Goal: Obtain resource: Obtain resource

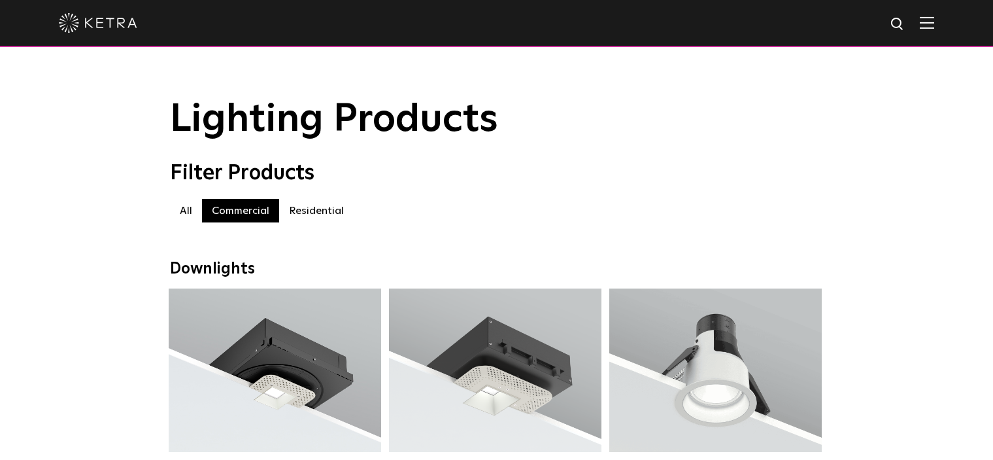
scroll to position [809, 0]
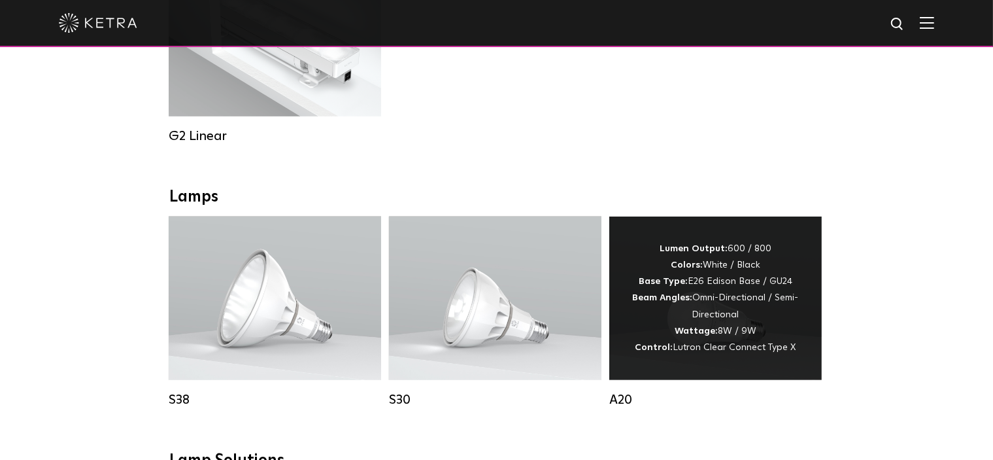
click at [684, 333] on div "Lumen Output: 600 / 800 Colors: White / Black Base Type: E26 Edison Base / GU24…" at bounding box center [715, 298] width 173 height 115
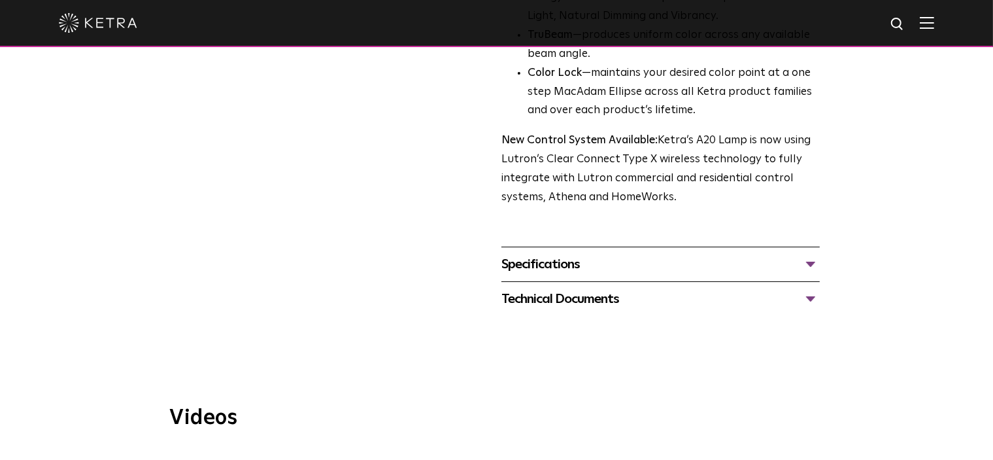
scroll to position [497, 0]
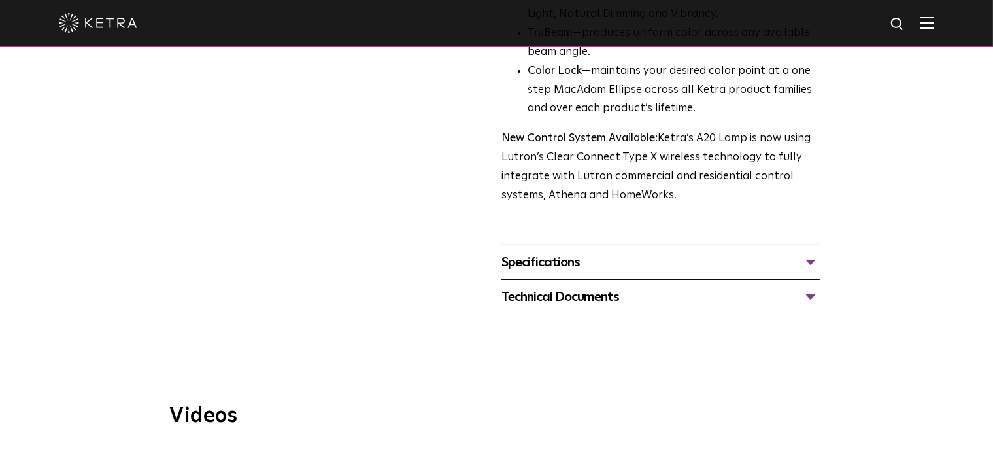
click at [815, 252] on div "Specifications" at bounding box center [660, 262] width 318 height 21
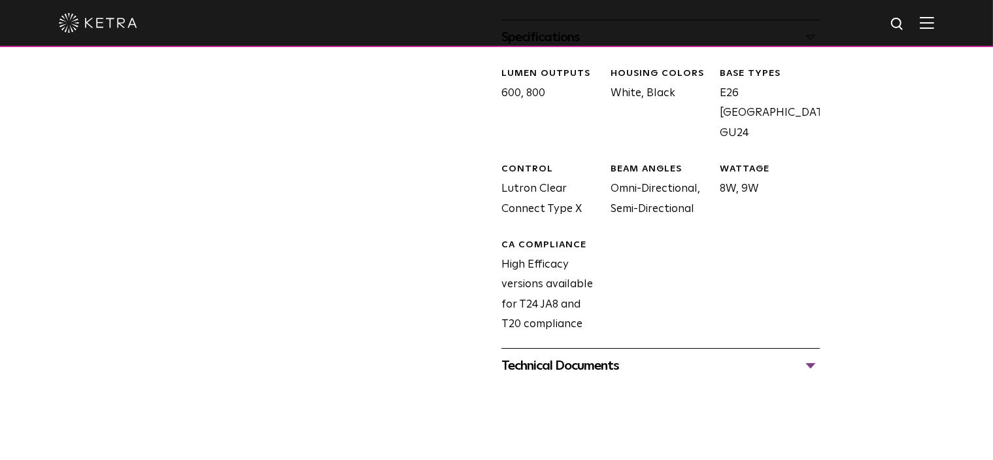
scroll to position [758, 0]
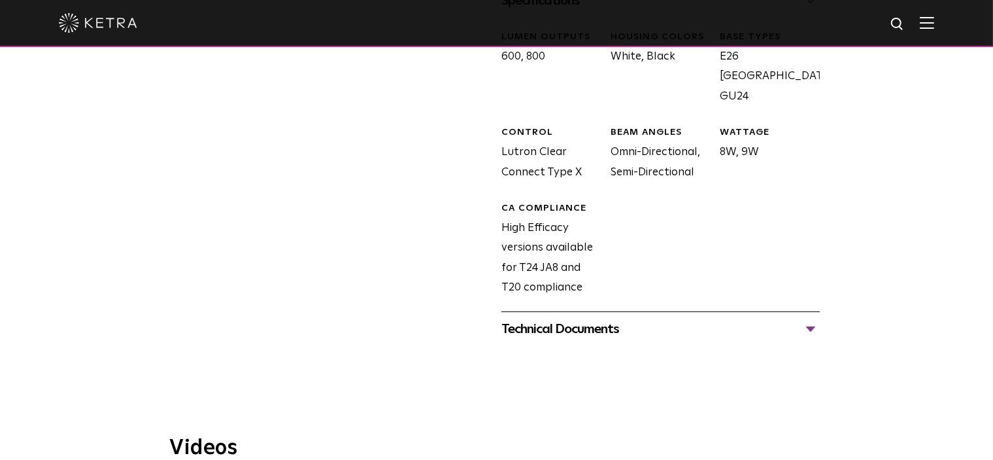
click at [808, 318] on div "Technical Documents" at bounding box center [660, 328] width 318 height 21
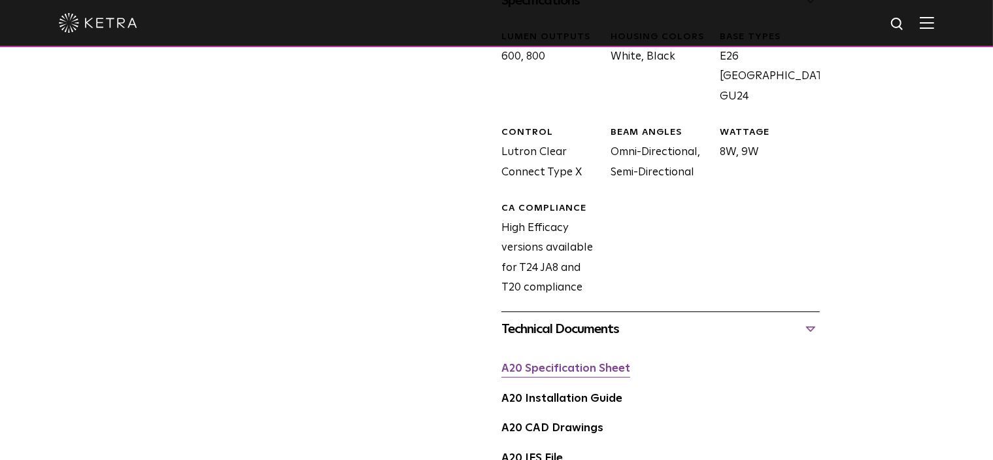
click at [613, 363] on link "A20 Specification Sheet" at bounding box center [565, 368] width 129 height 11
